Goal: Information Seeking & Learning: Learn about a topic

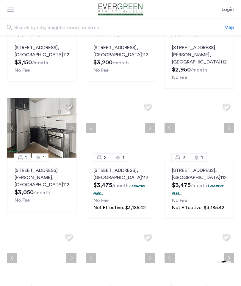
scroll to position [217, 0]
click at [37, 148] on img at bounding box center [41, 128] width 69 height 60
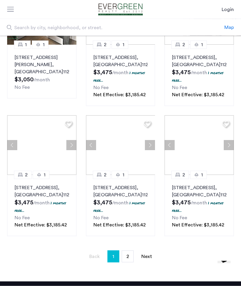
scroll to position [331, 0]
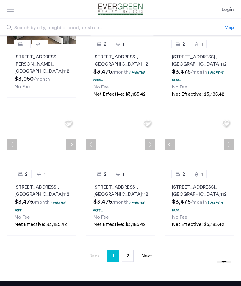
click at [133, 262] on link "page 2" at bounding box center [127, 255] width 11 height 11
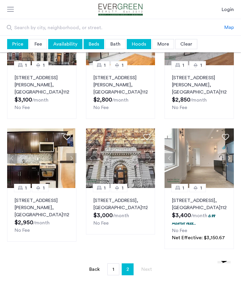
scroll to position [71, 0]
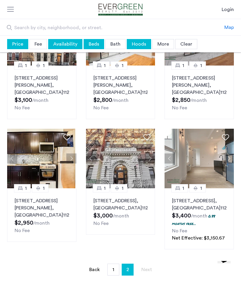
click at [225, 160] on button "Next apartment" at bounding box center [229, 158] width 10 height 10
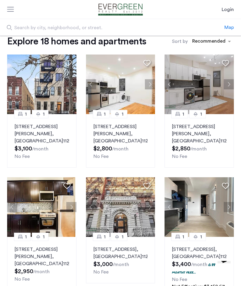
scroll to position [19, 0]
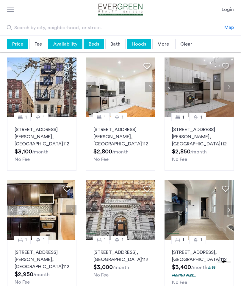
click at [150, 210] on button "Next apartment" at bounding box center [150, 210] width 10 height 10
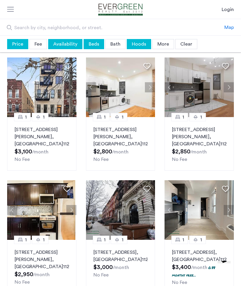
click at [150, 210] on button "Next apartment" at bounding box center [150, 210] width 10 height 10
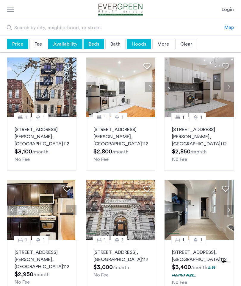
click at [148, 209] on button "Next apartment" at bounding box center [150, 210] width 10 height 10
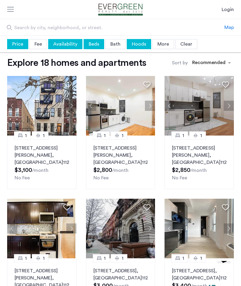
scroll to position [2, 0]
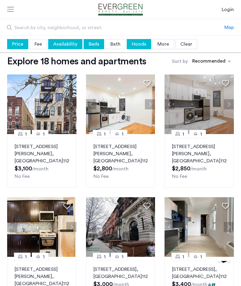
click at [225, 107] on button "Next apartment" at bounding box center [229, 104] width 10 height 10
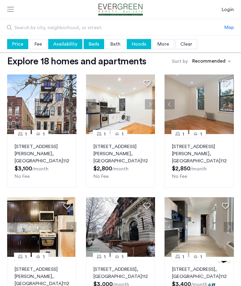
click at [232, 104] on button "Next apartment" at bounding box center [229, 104] width 10 height 10
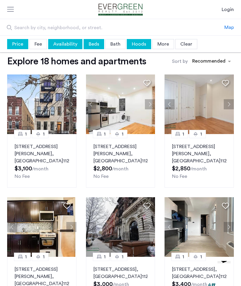
click at [230, 101] on button "Next apartment" at bounding box center [229, 104] width 10 height 10
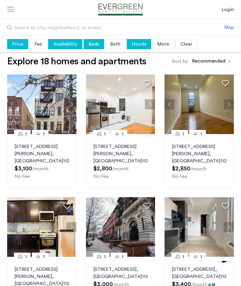
click at [203, 115] on img at bounding box center [199, 105] width 69 height 60
click at [119, 121] on img at bounding box center [120, 105] width 69 height 60
